Goal: Information Seeking & Learning: Learn about a topic

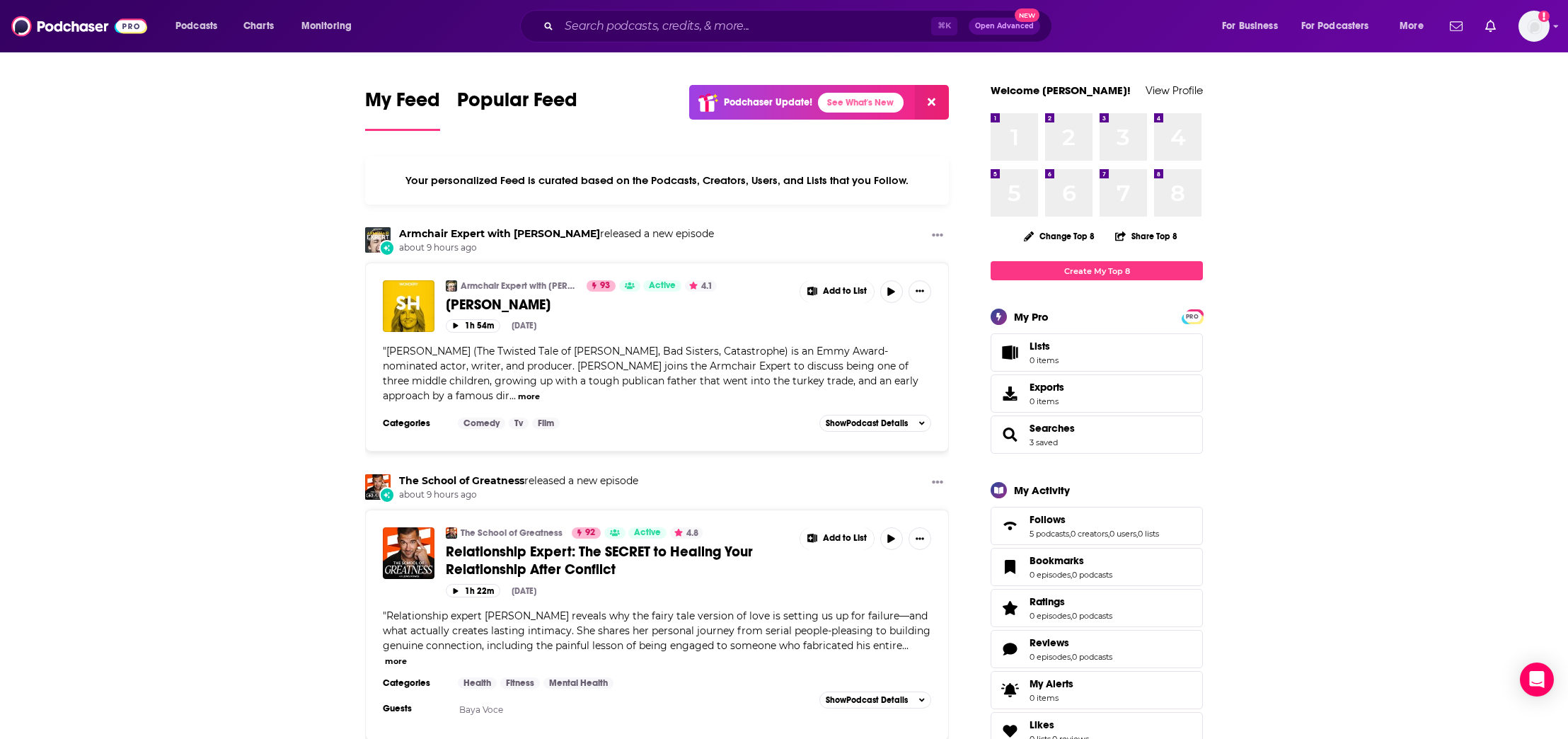
click at [929, 105] on icon at bounding box center [931, 102] width 8 height 8
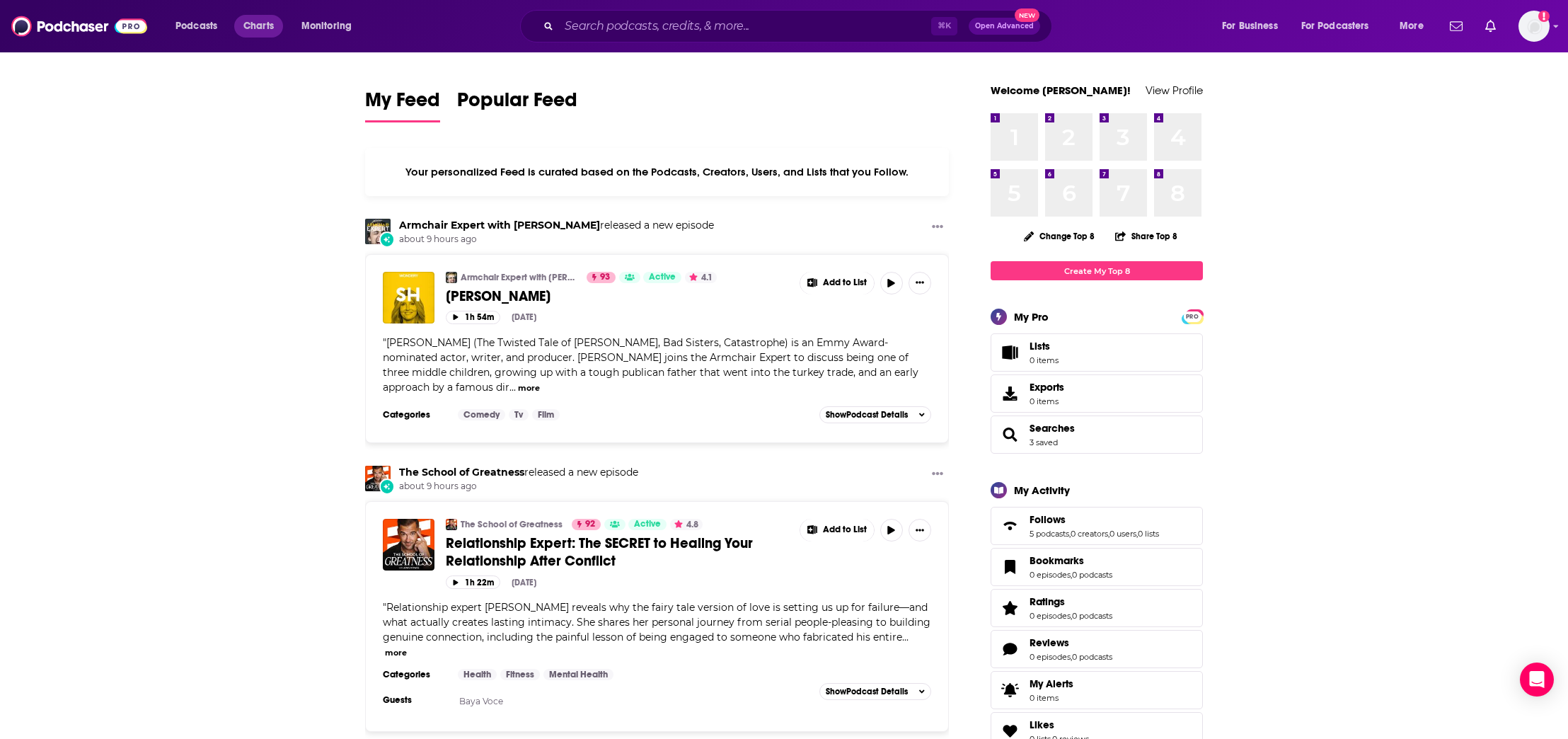
click at [248, 27] on span "Charts" at bounding box center [258, 26] width 31 height 20
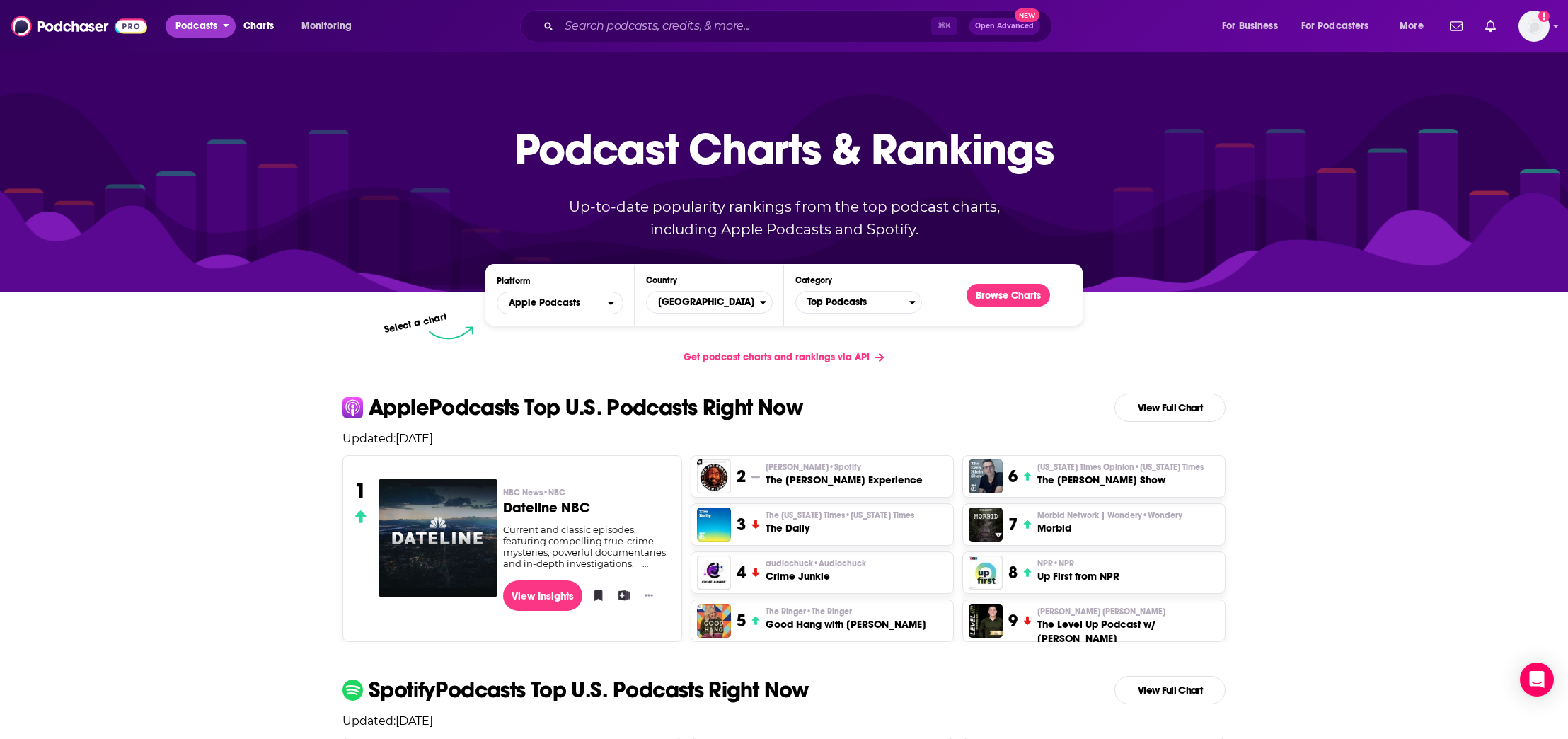
click at [229, 26] on icon "open menu" at bounding box center [226, 23] width 6 height 10
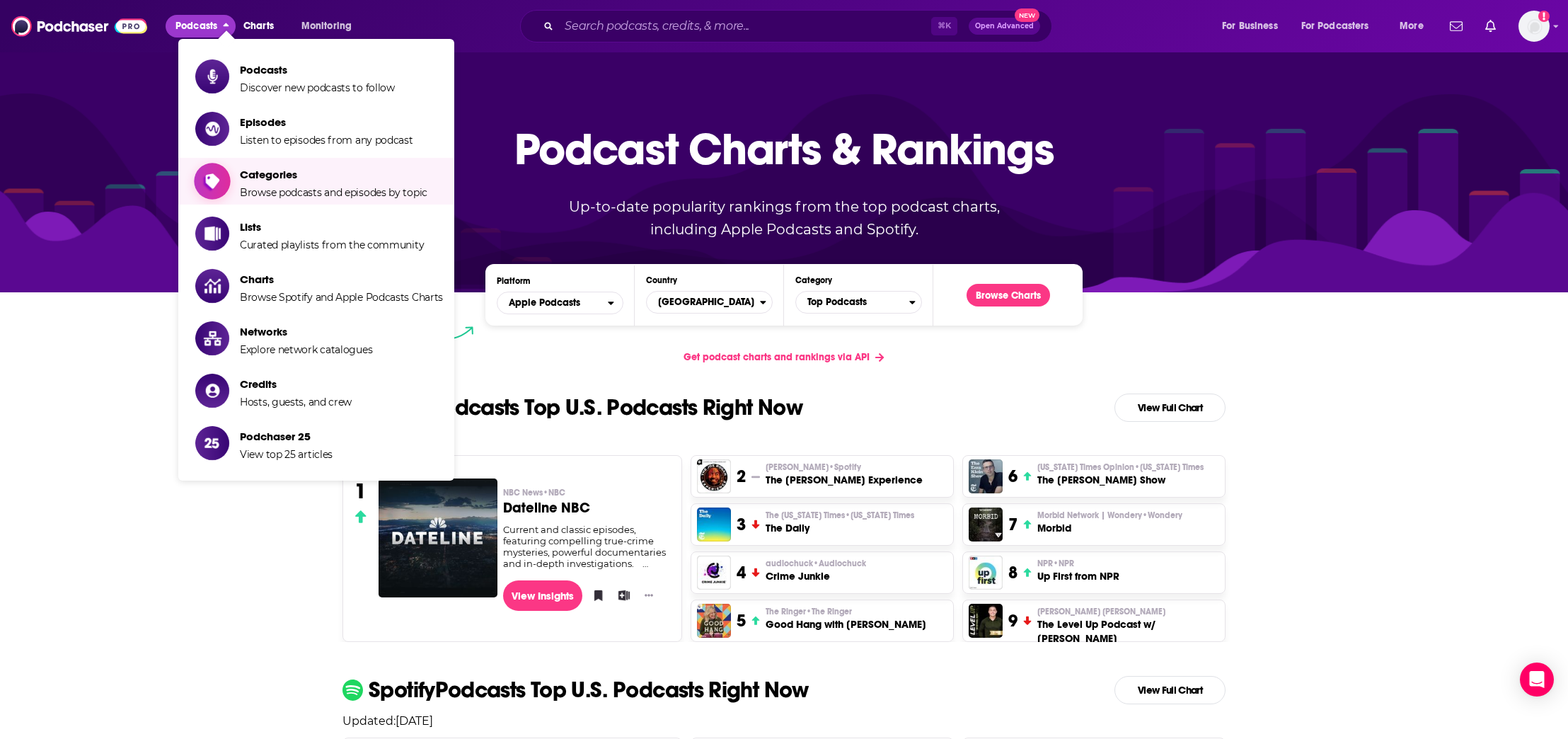
click at [275, 182] on span "Categories Browse podcasts and episodes by topic" at bounding box center [334, 181] width 188 height 35
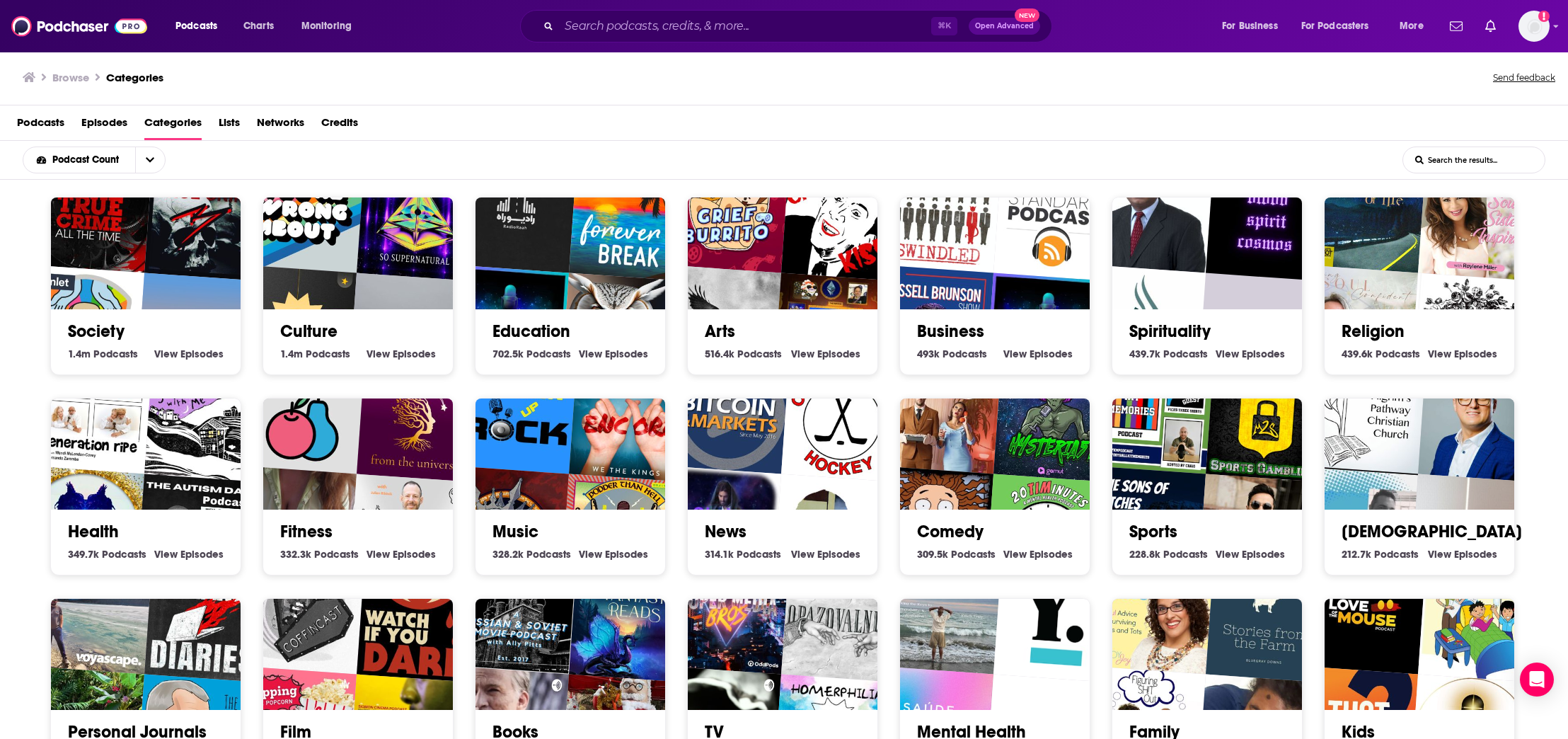
click at [1441, 155] on input "List Search Input" at bounding box center [1474, 160] width 141 height 25
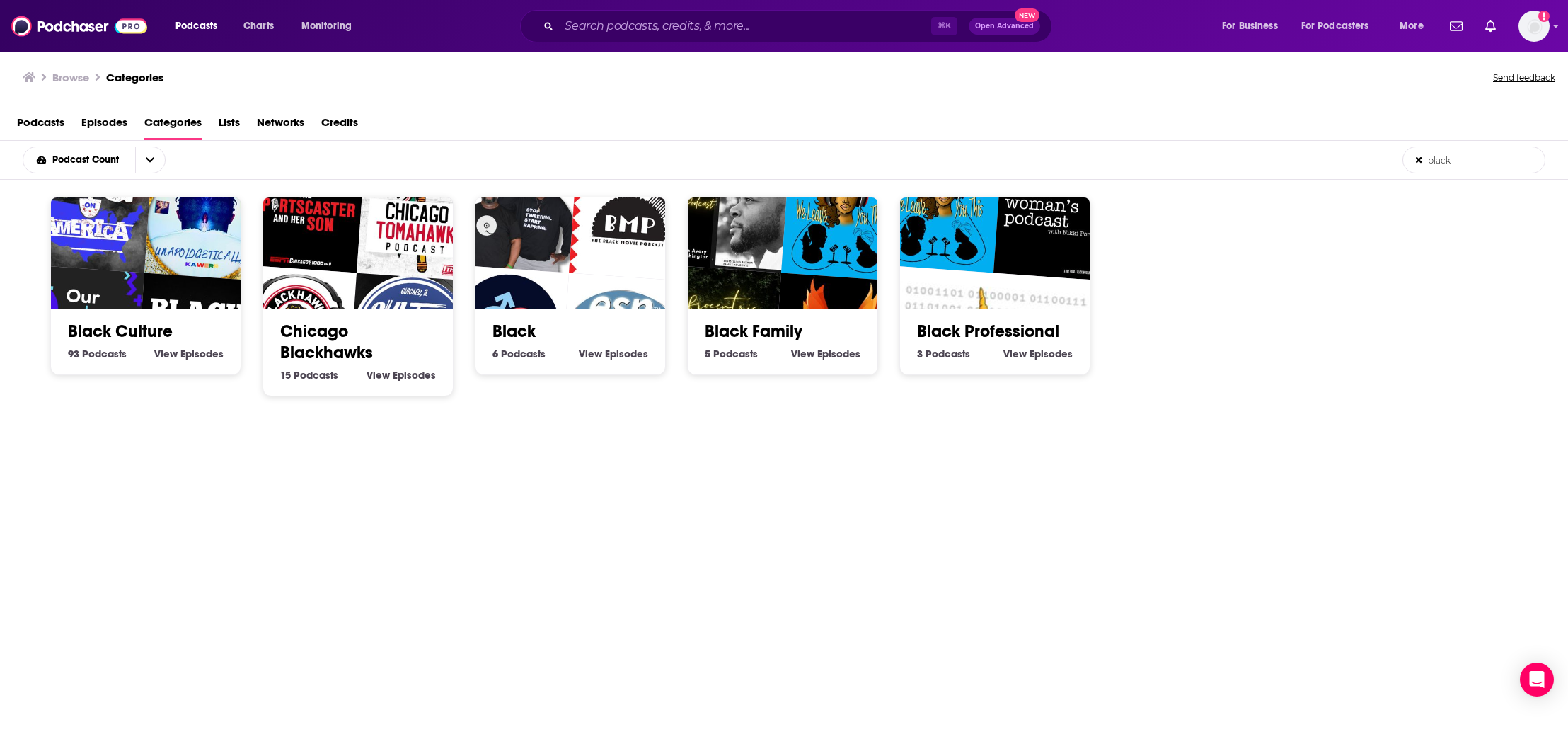
type input "black"
click at [567, 228] on img "Queue Points" at bounding box center [517, 212] width 122 height 122
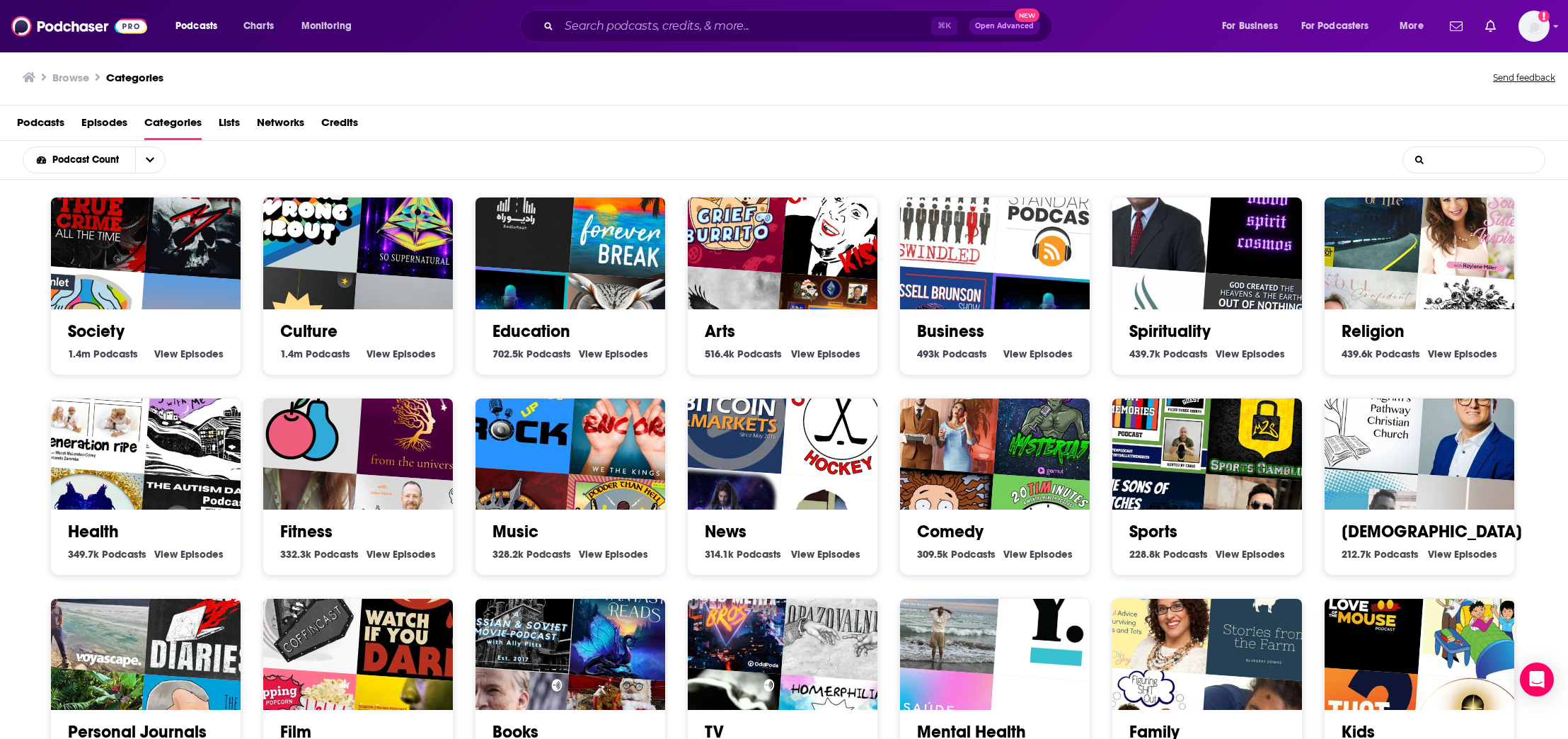
click at [1447, 158] on input "List Search Input" at bounding box center [1474, 160] width 141 height 25
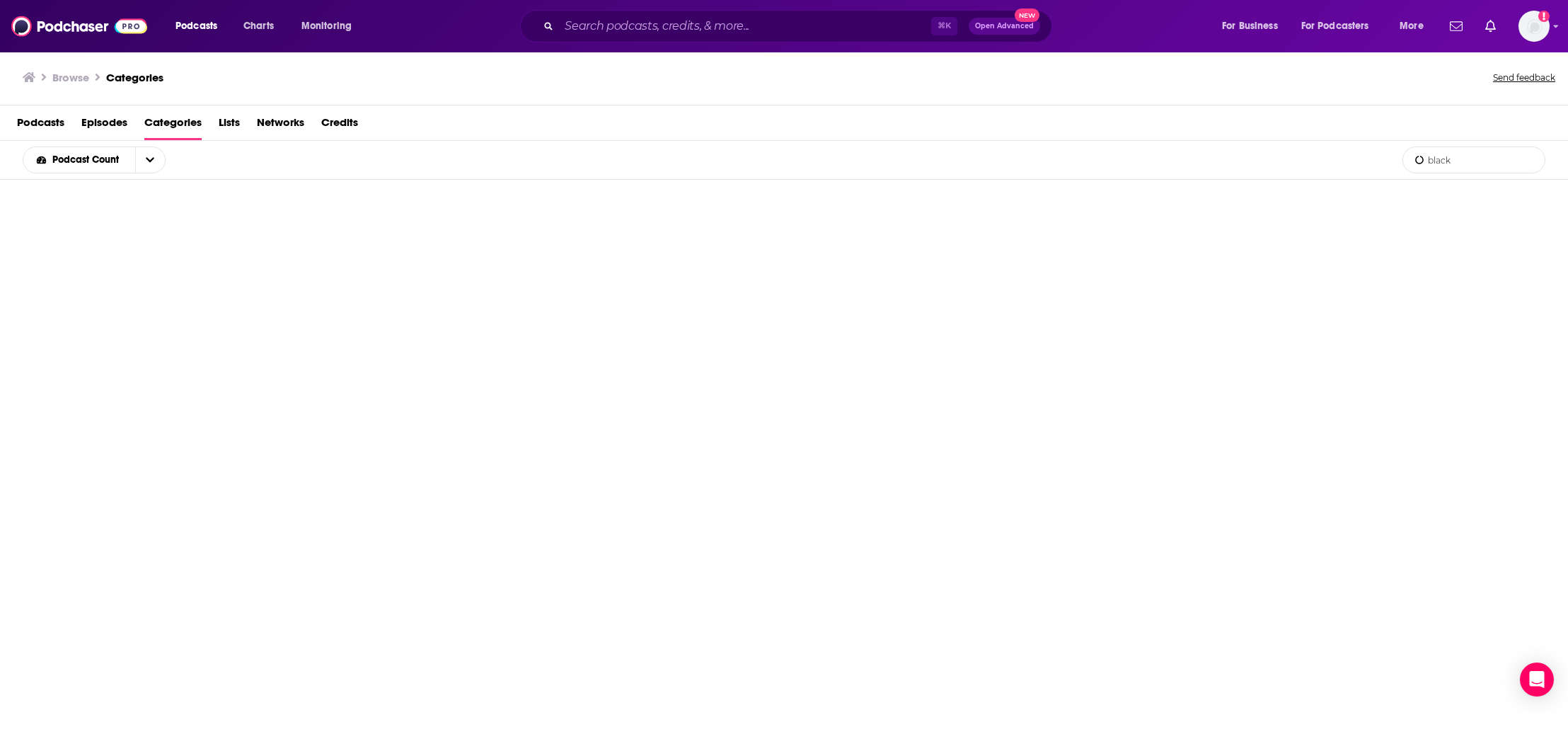
type input "black"
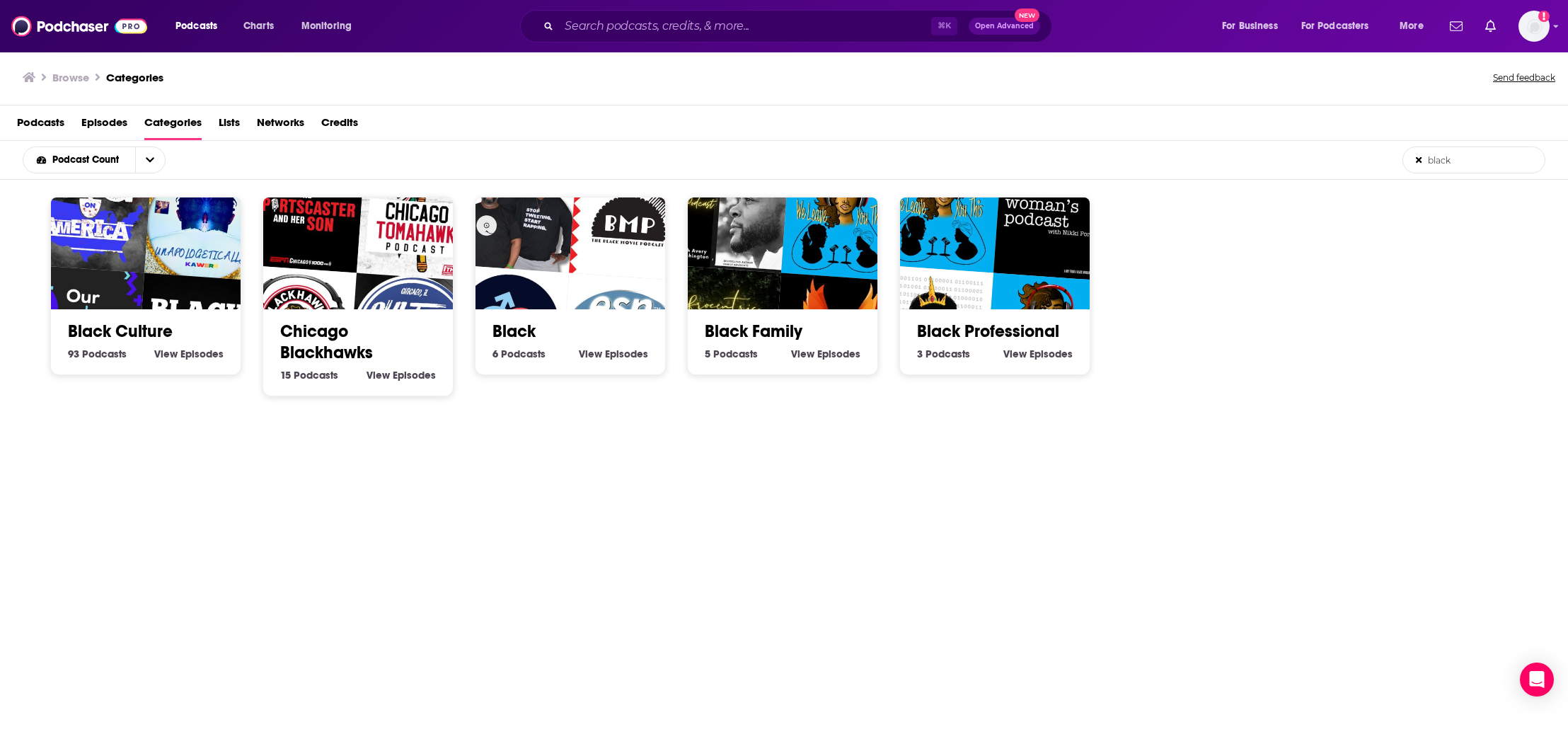
click at [162, 235] on img "Unapologetically Queer" at bounding box center [205, 220] width 122 height 122
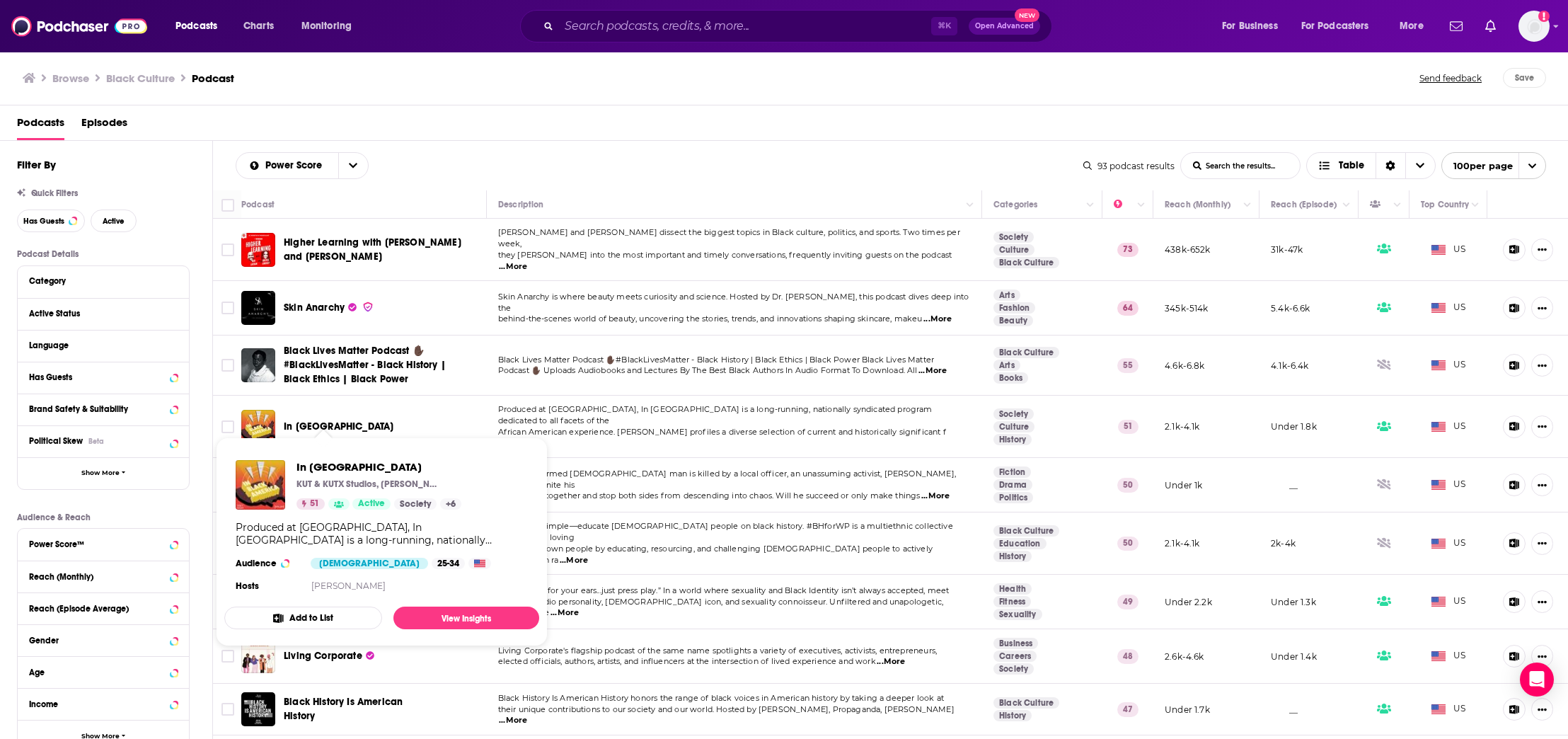
click at [339, 421] on span "In [GEOGRAPHIC_DATA]" at bounding box center [338, 427] width 110 height 12
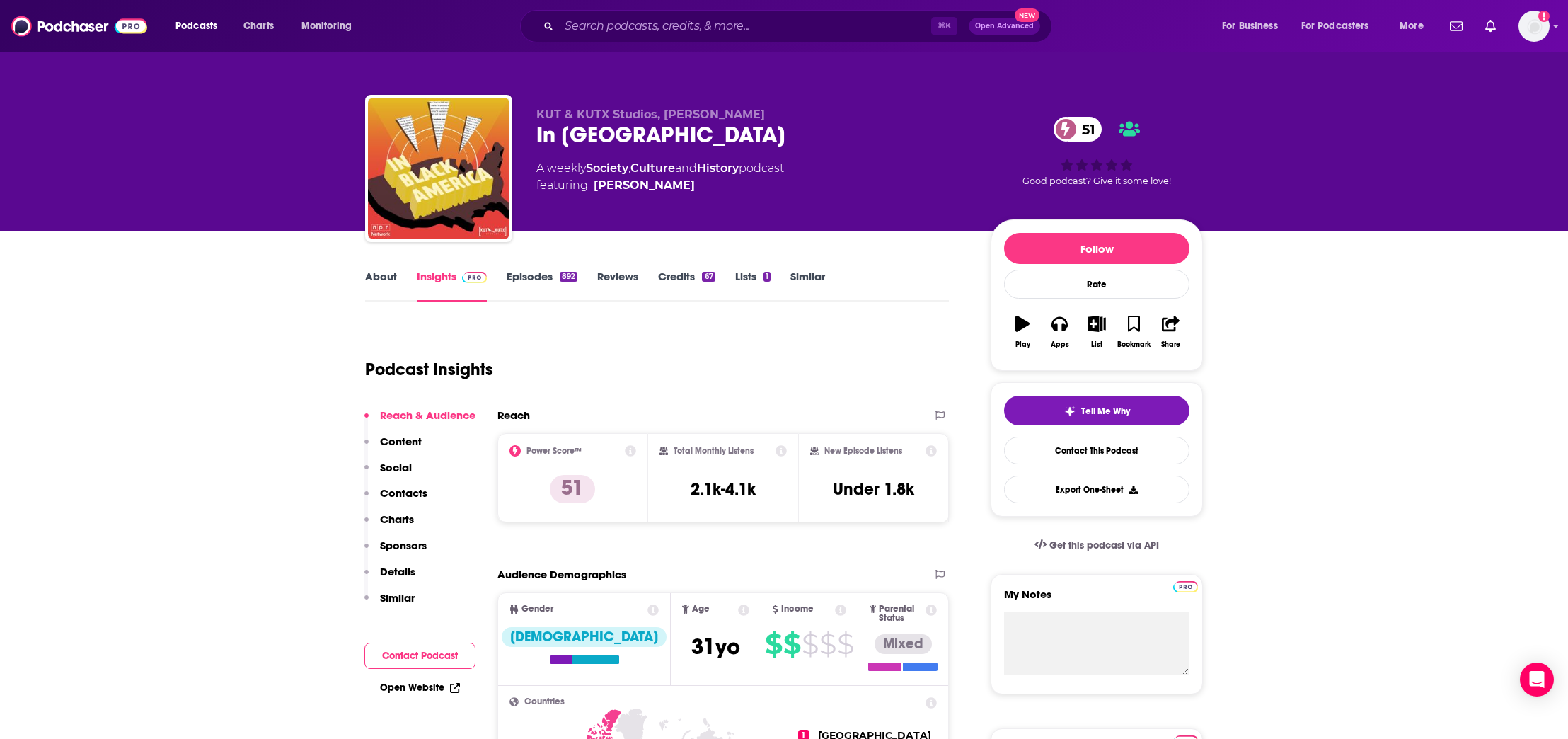
click at [389, 276] on link "About" at bounding box center [381, 286] width 32 height 33
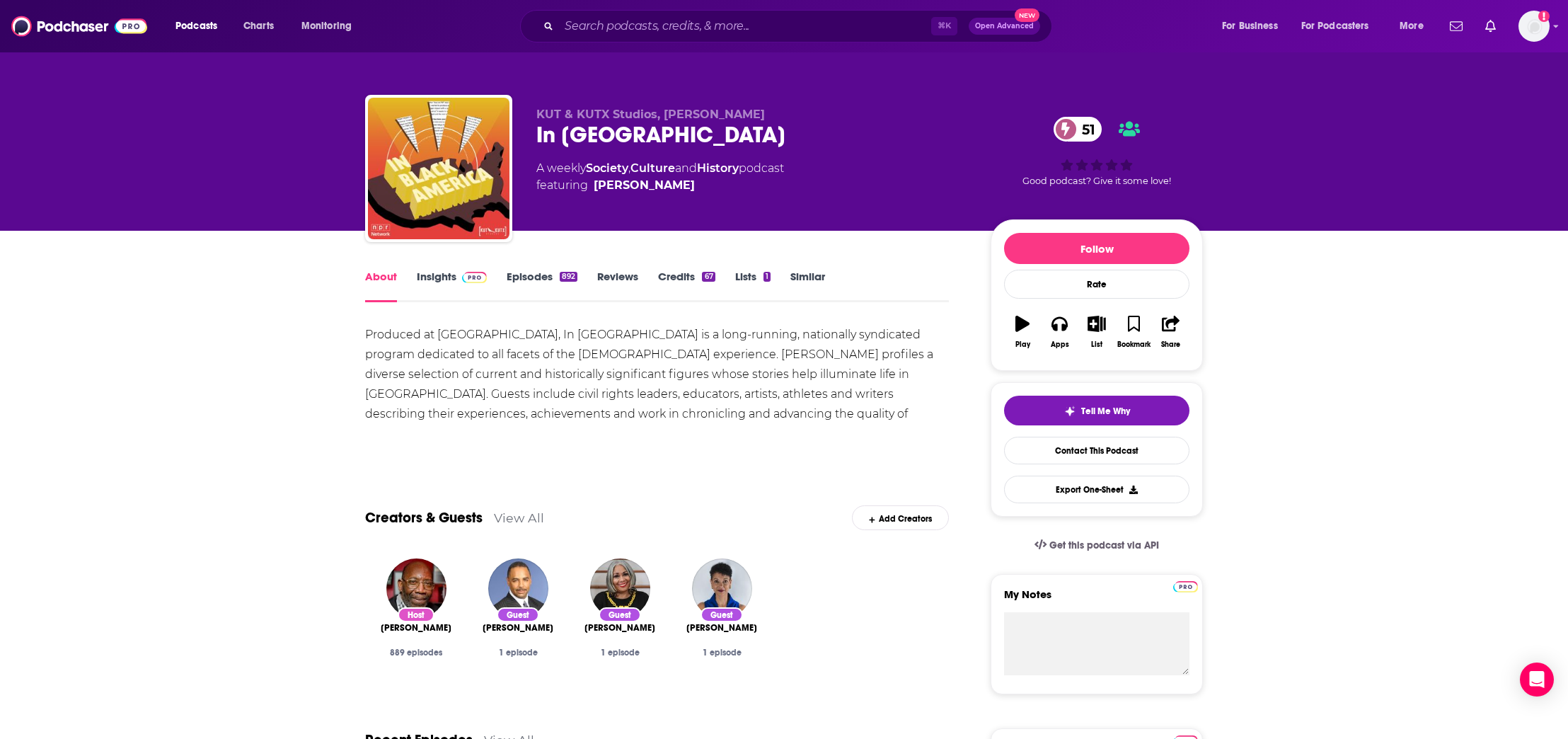
click at [439, 272] on link "Insights" at bounding box center [452, 286] width 70 height 33
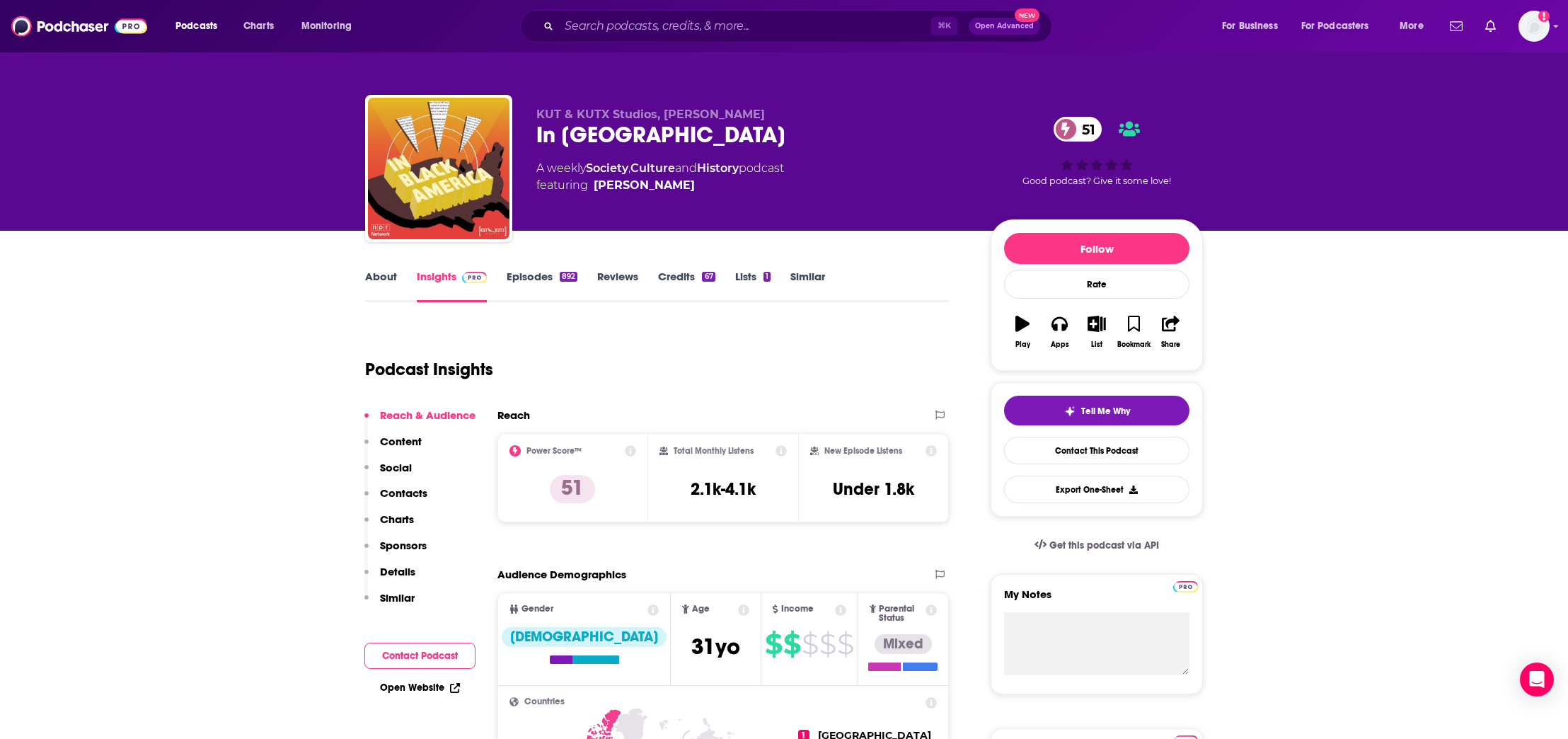
click at [405, 494] on p "Contacts" at bounding box center [404, 493] width 47 height 13
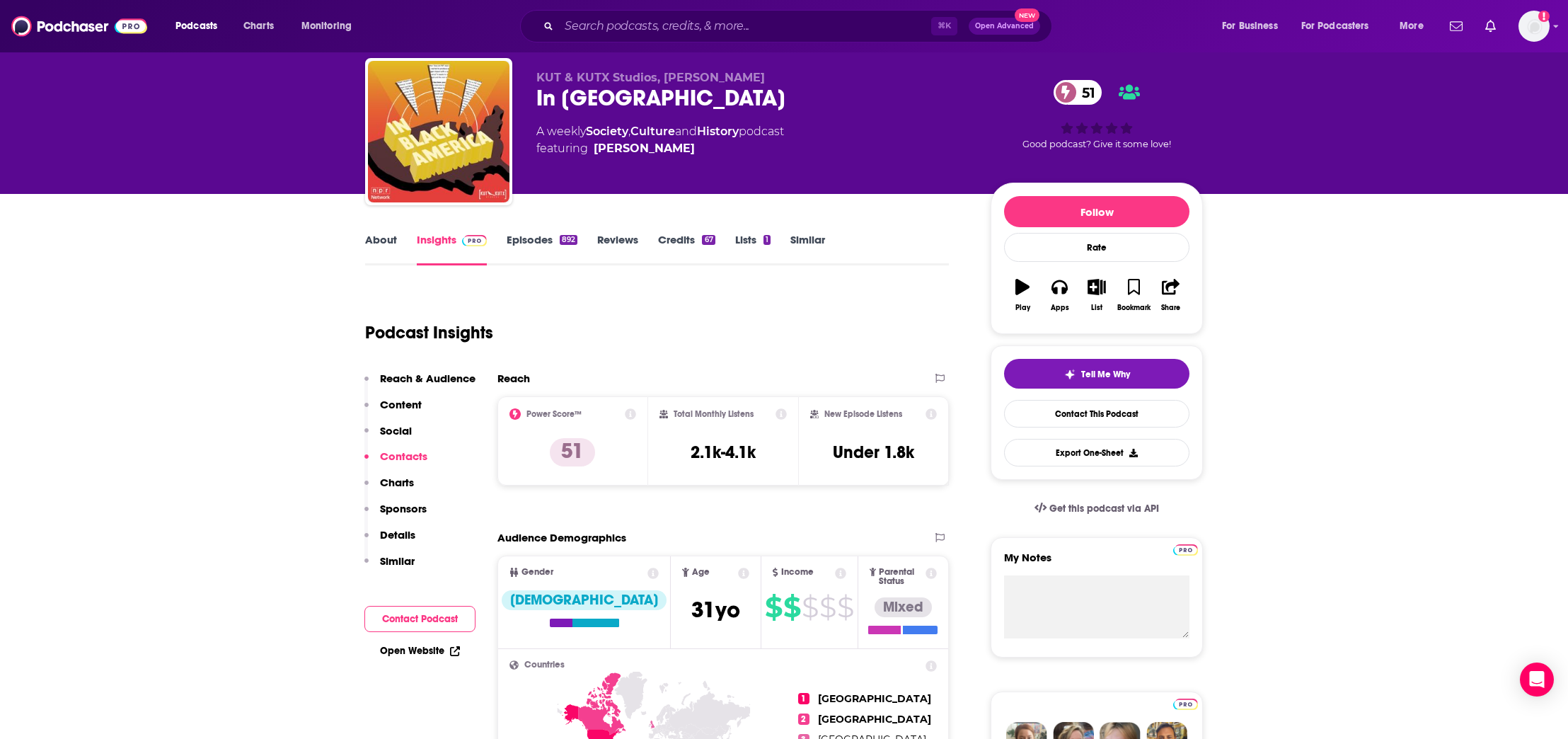
scroll to position [1122, 0]
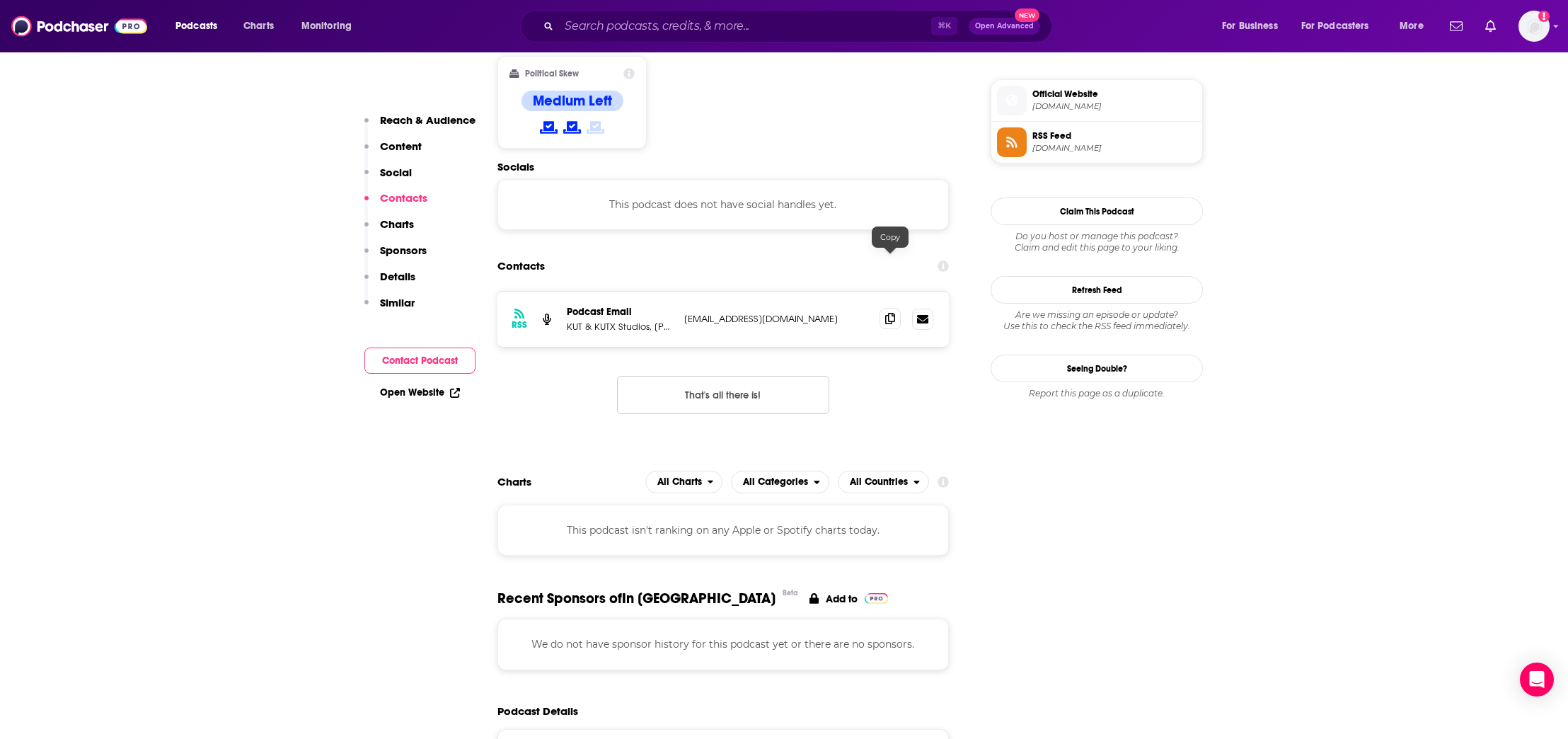
click at [882, 308] on span at bounding box center [890, 318] width 21 height 21
